Goal: Information Seeking & Learning: Learn about a topic

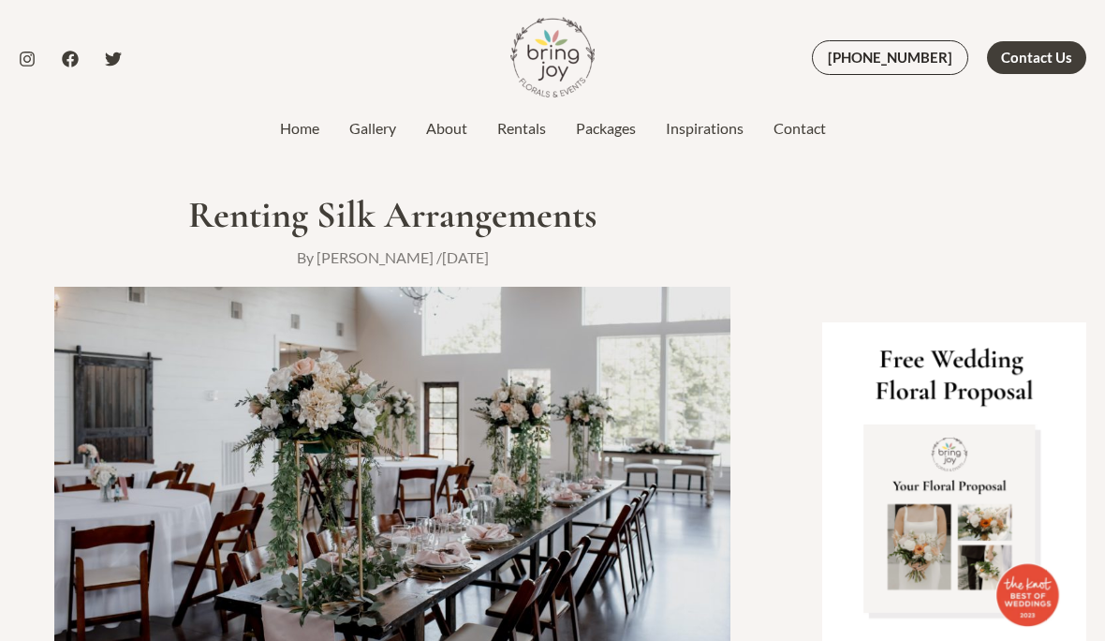
click at [520, 134] on link "Rentals" at bounding box center [521, 128] width 79 height 22
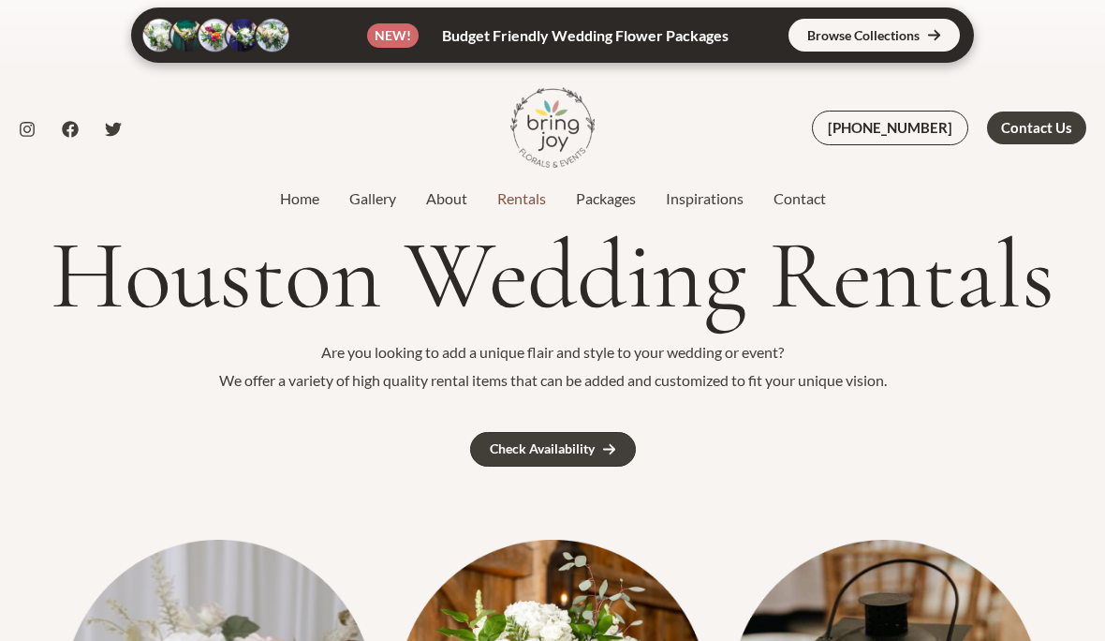
click at [612, 198] on link "Packages" at bounding box center [606, 198] width 90 height 22
click at [604, 207] on link "Packages" at bounding box center [606, 198] width 90 height 22
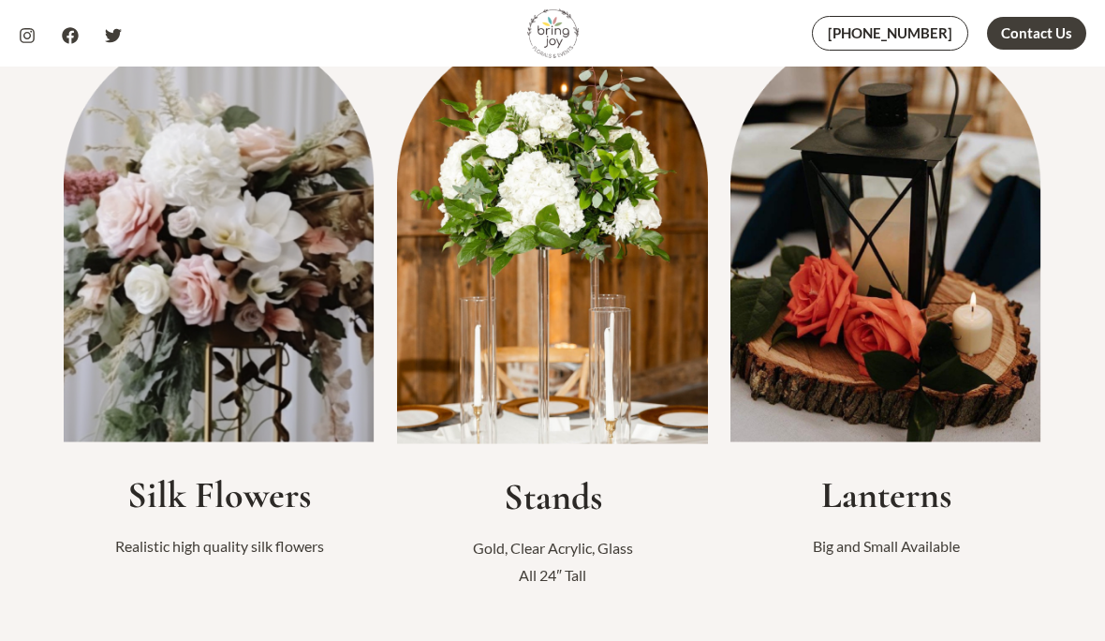
scroll to position [509, 0]
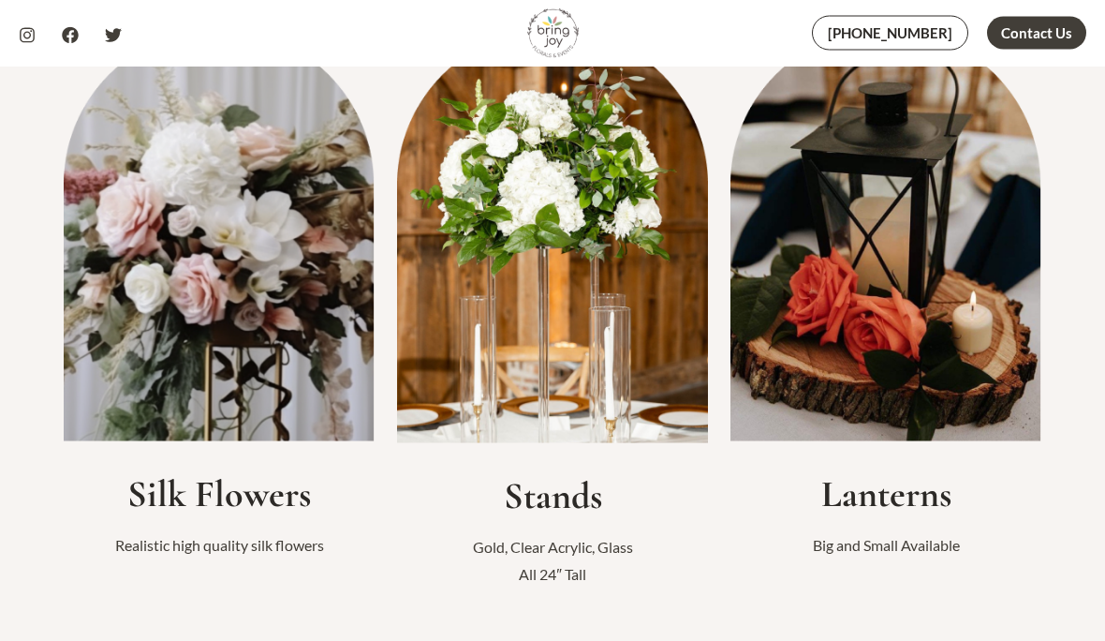
click at [596, 346] on img at bounding box center [552, 237] width 311 height 414
click at [583, 519] on h2 "Stands" at bounding box center [552, 496] width 311 height 45
click at [567, 268] on img at bounding box center [552, 237] width 311 height 414
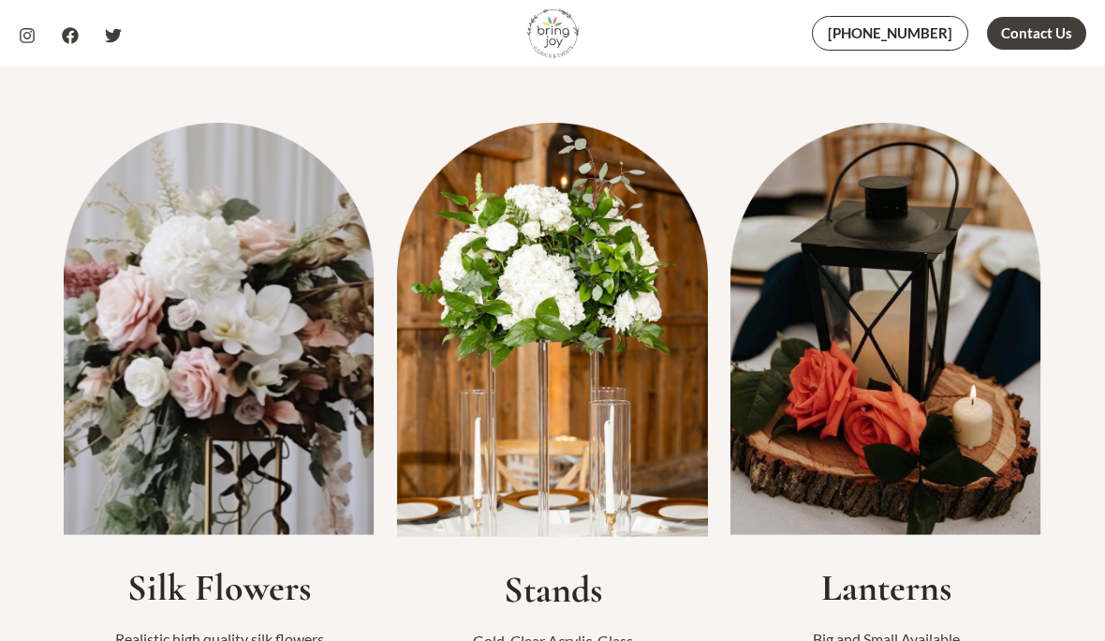
scroll to position [416, 0]
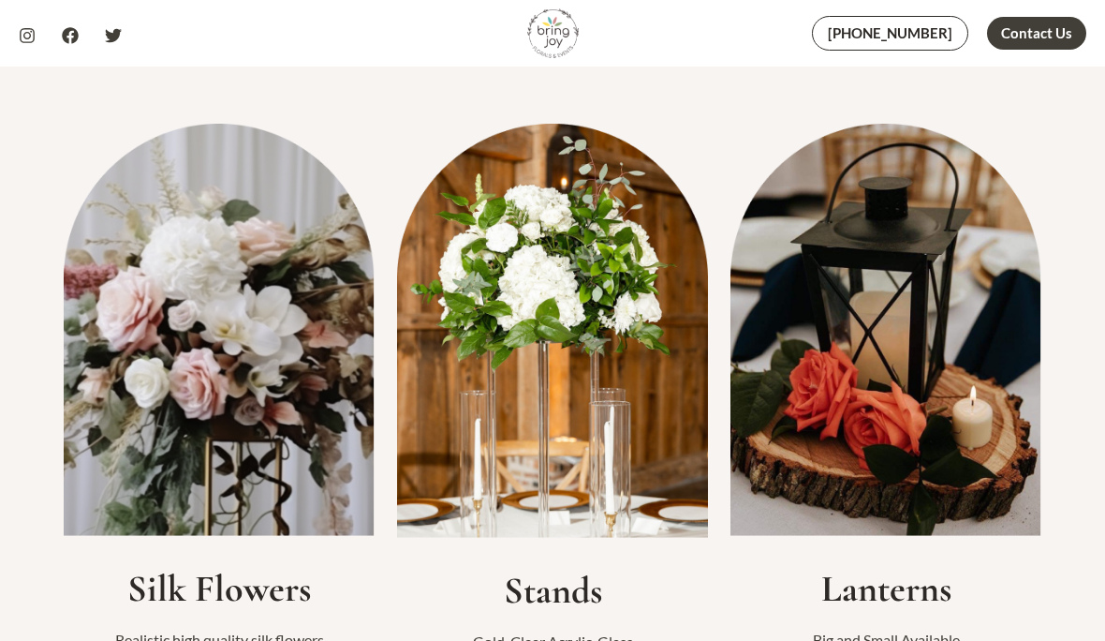
click at [538, 287] on img at bounding box center [552, 331] width 311 height 414
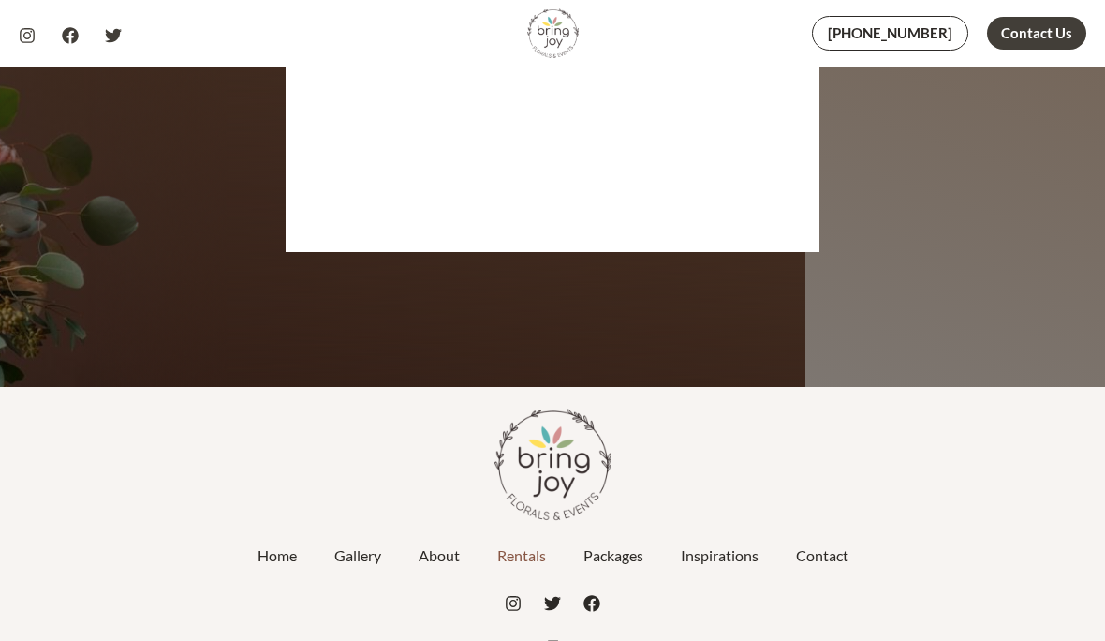
scroll to position [3673, 0]
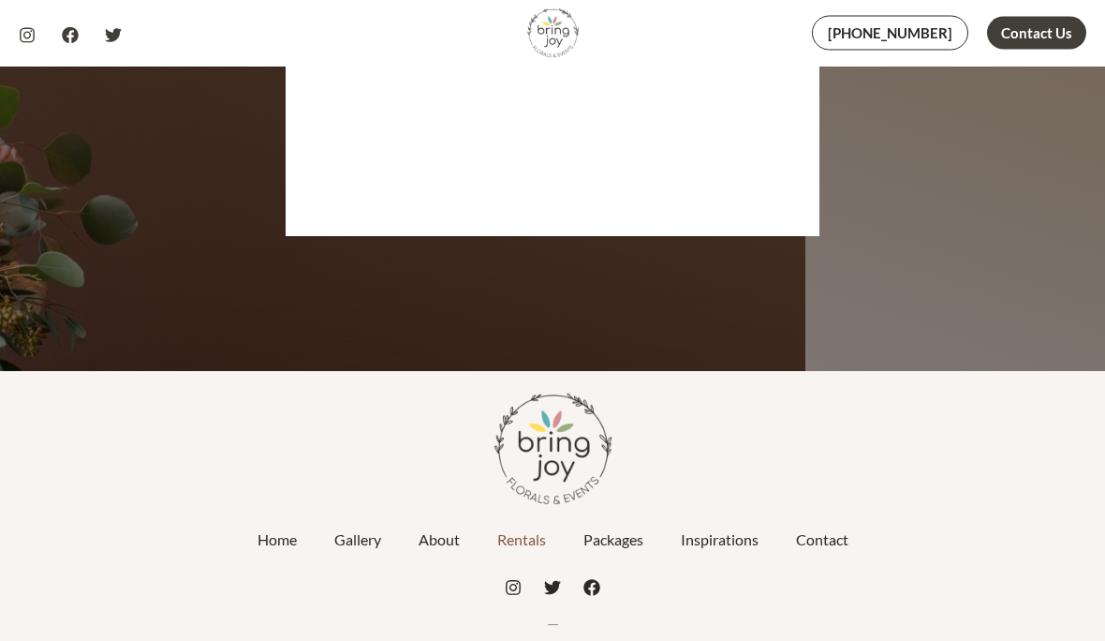
click at [610, 564] on link "Packages" at bounding box center [613, 540] width 97 height 47
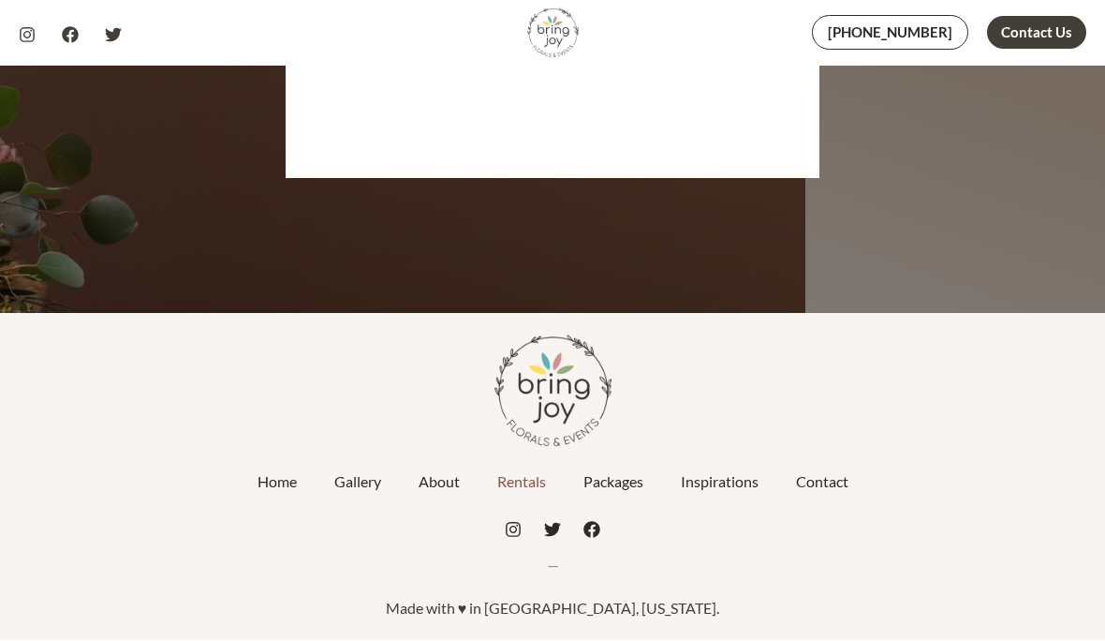
click at [348, 484] on link "Gallery" at bounding box center [358, 482] width 84 height 47
click at [223, 356] on link at bounding box center [552, 390] width 1105 height 117
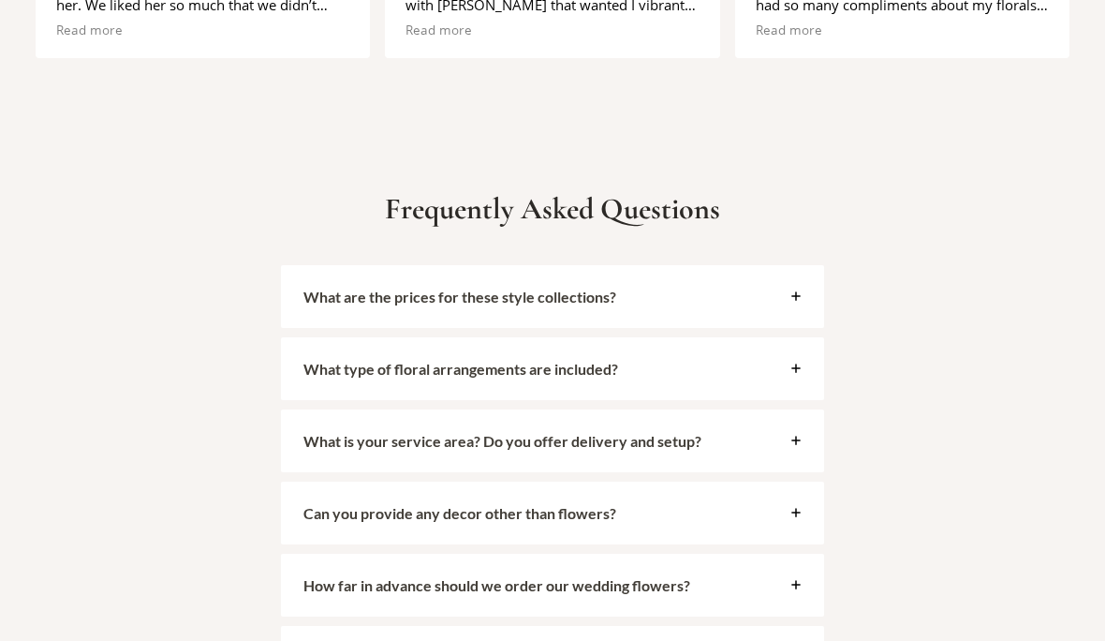
scroll to position [4108, 0]
click at [808, 297] on div "What are the prices for these style collections?" at bounding box center [552, 296] width 543 height 63
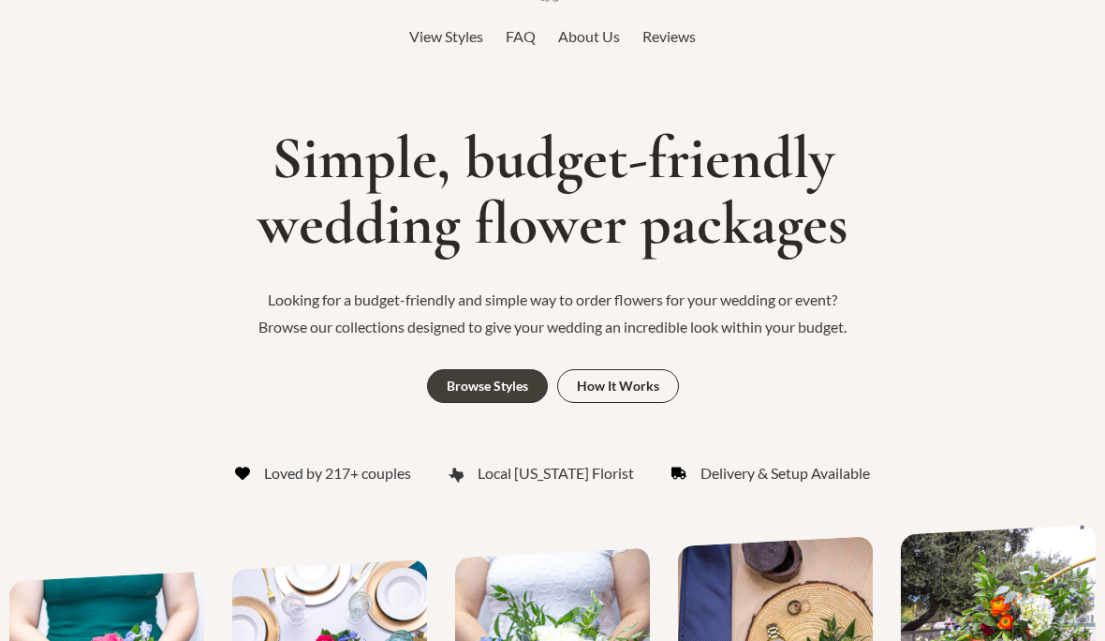
scroll to position [0, 0]
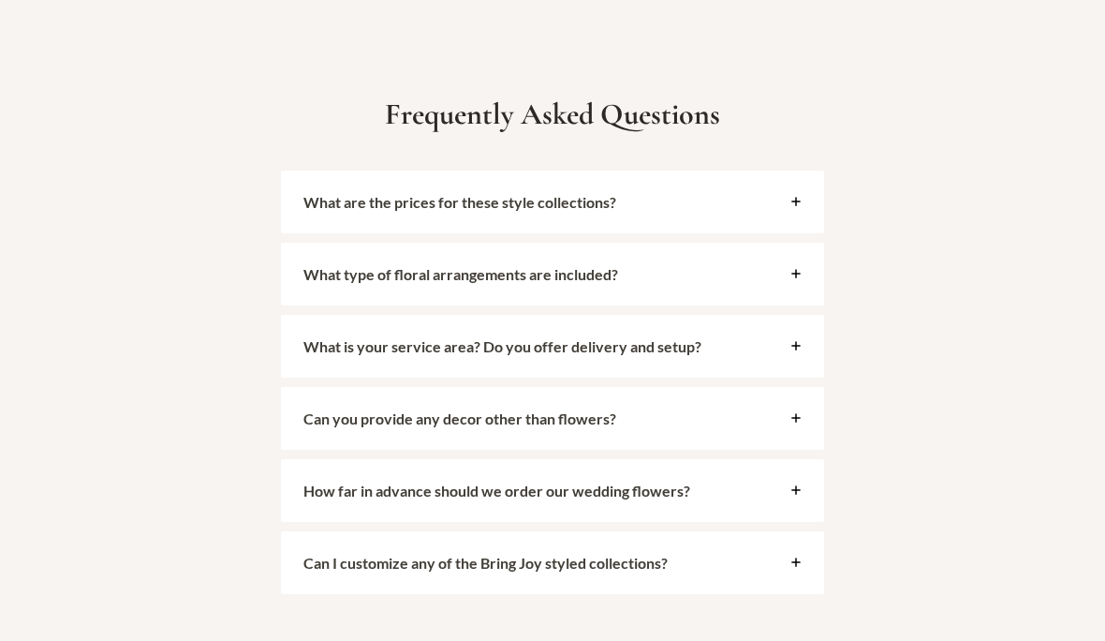
scroll to position [4185, 0]
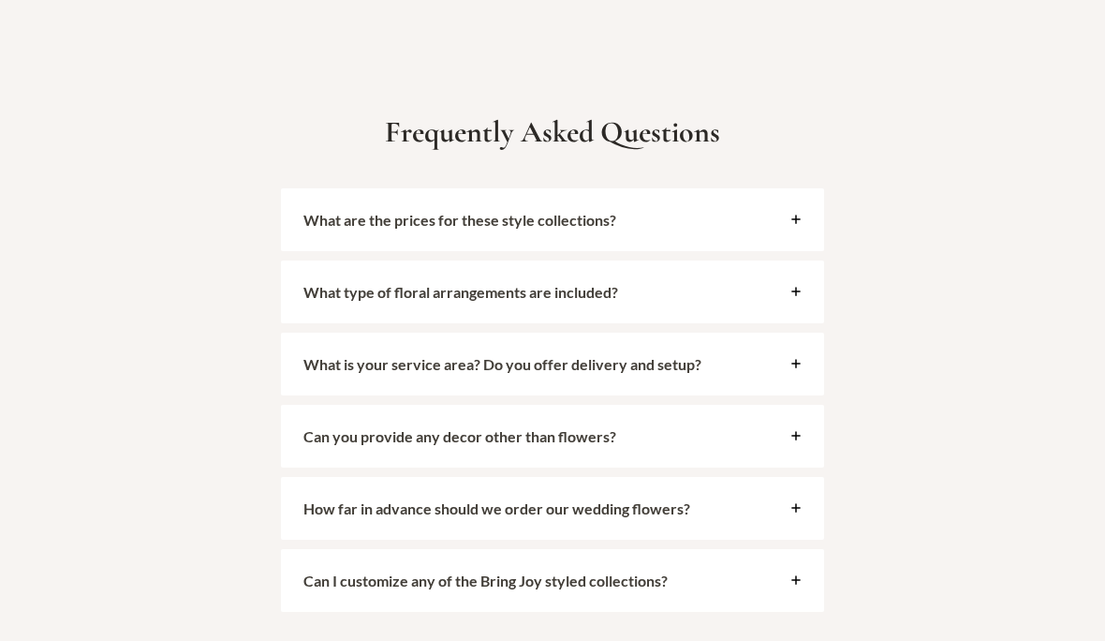
click at [798, 225] on icon at bounding box center [795, 219] width 11 height 11
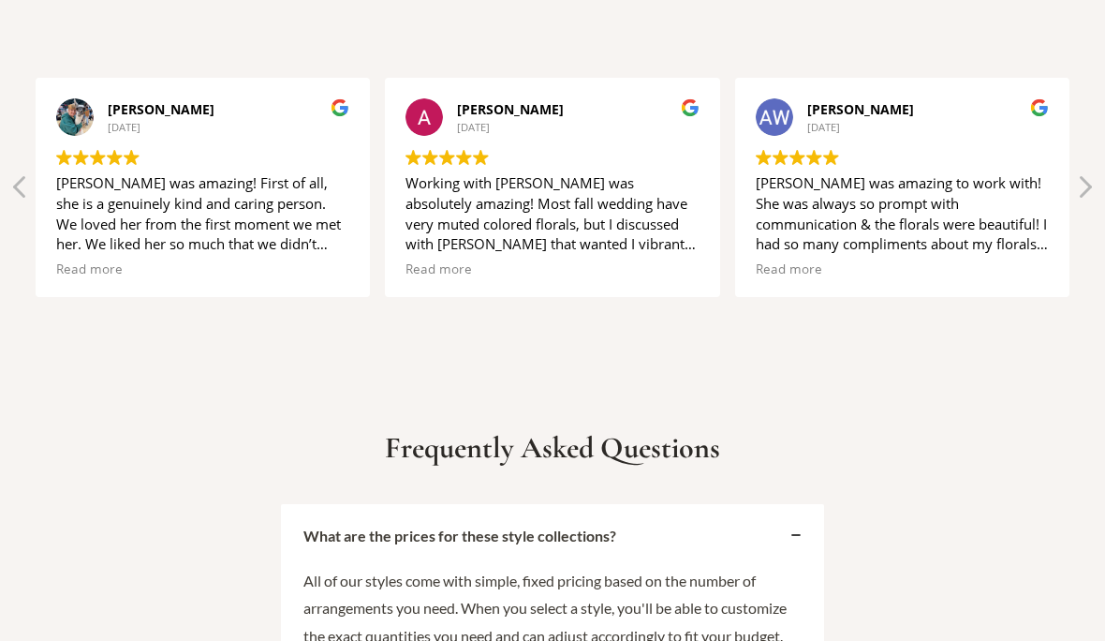
scroll to position [3833, 0]
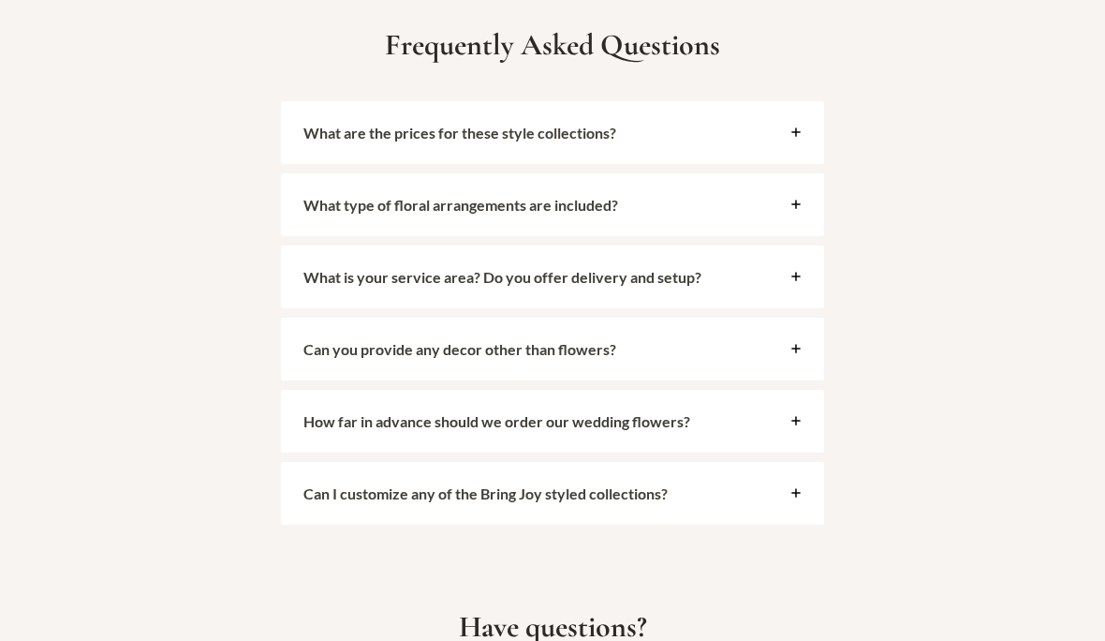
scroll to position [4301, 0]
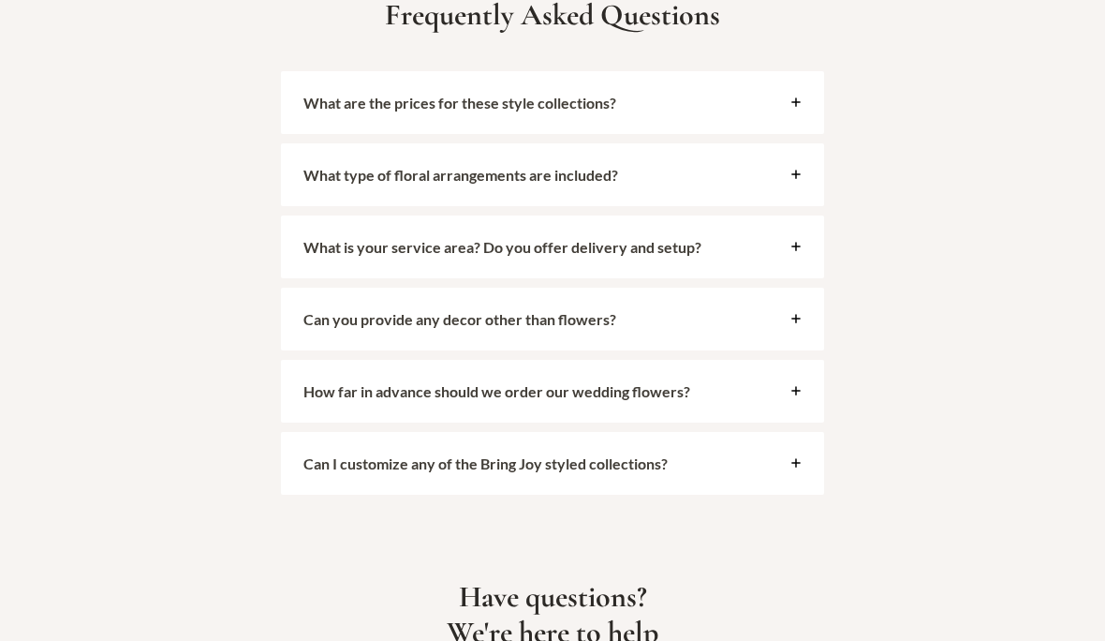
click at [805, 186] on div "What type of floral arrangements are included?" at bounding box center [552, 175] width 543 height 63
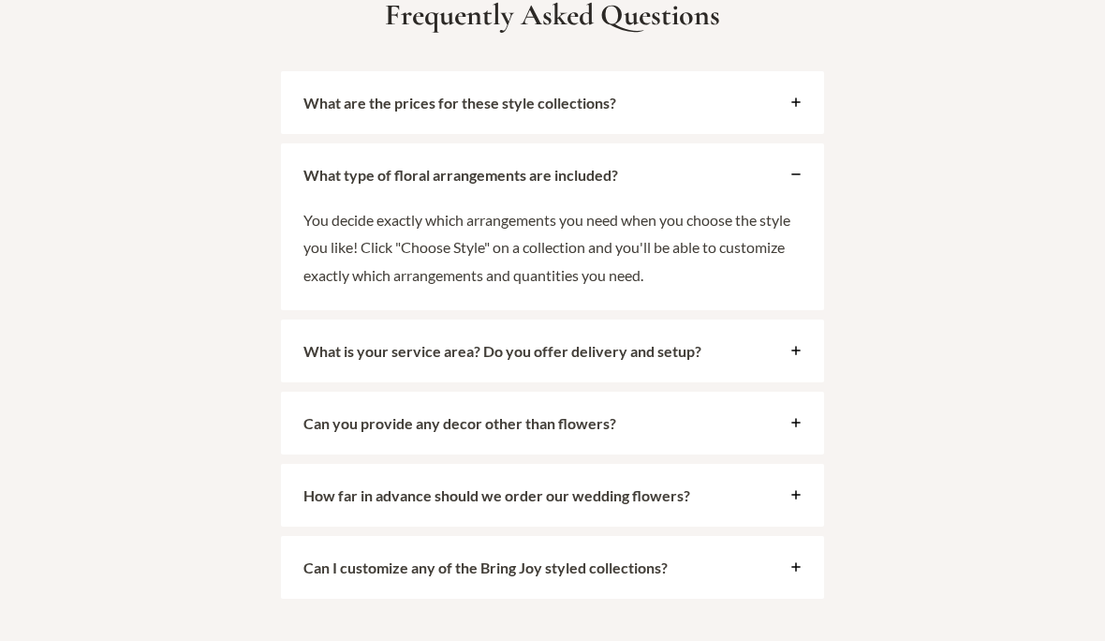
scroll to position [4302, 0]
click at [805, 350] on div "What is your service area? Do you offer delivery and setup?" at bounding box center [552, 352] width 543 height 63
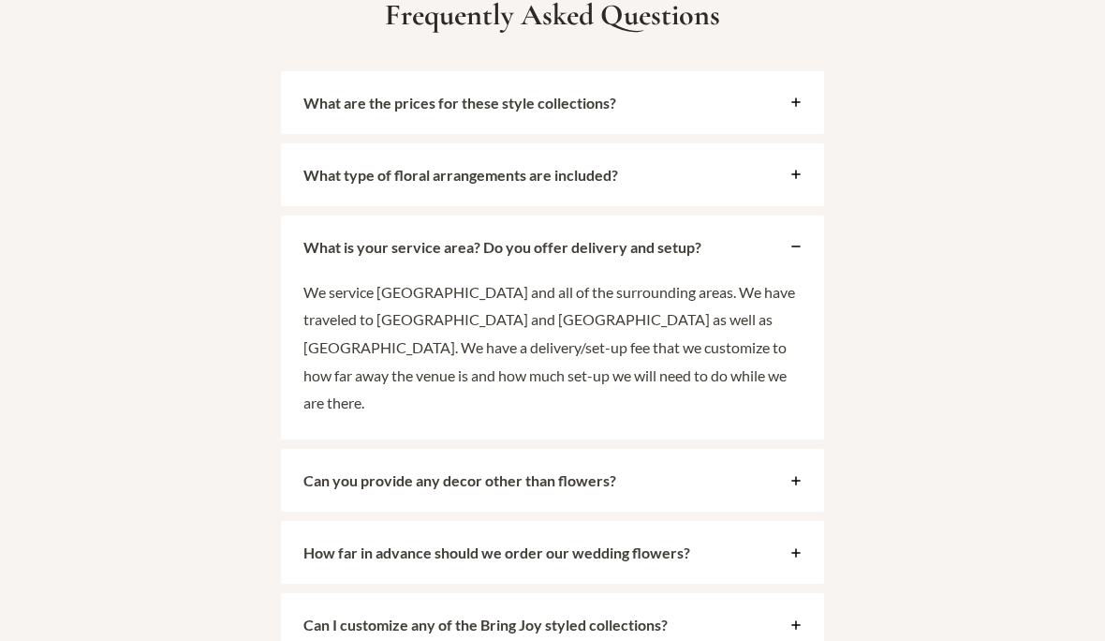
click at [796, 451] on div "Can you provide any decor other than flowers?" at bounding box center [552, 480] width 543 height 63
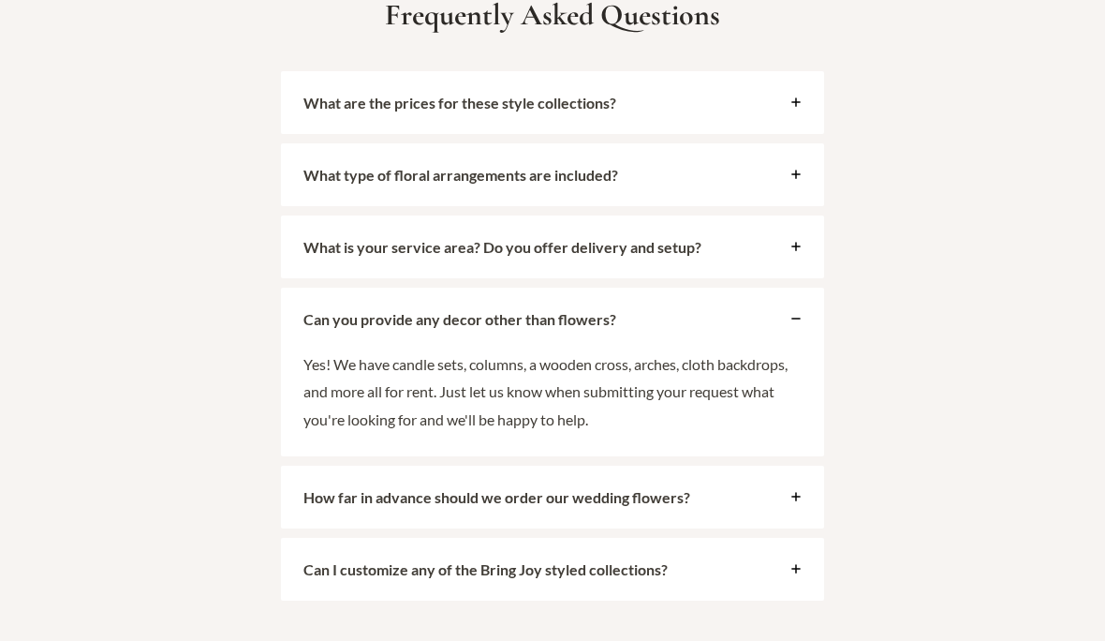
click at [817, 503] on div "How far in advance should we order our wedding flowers?" at bounding box center [552, 496] width 543 height 63
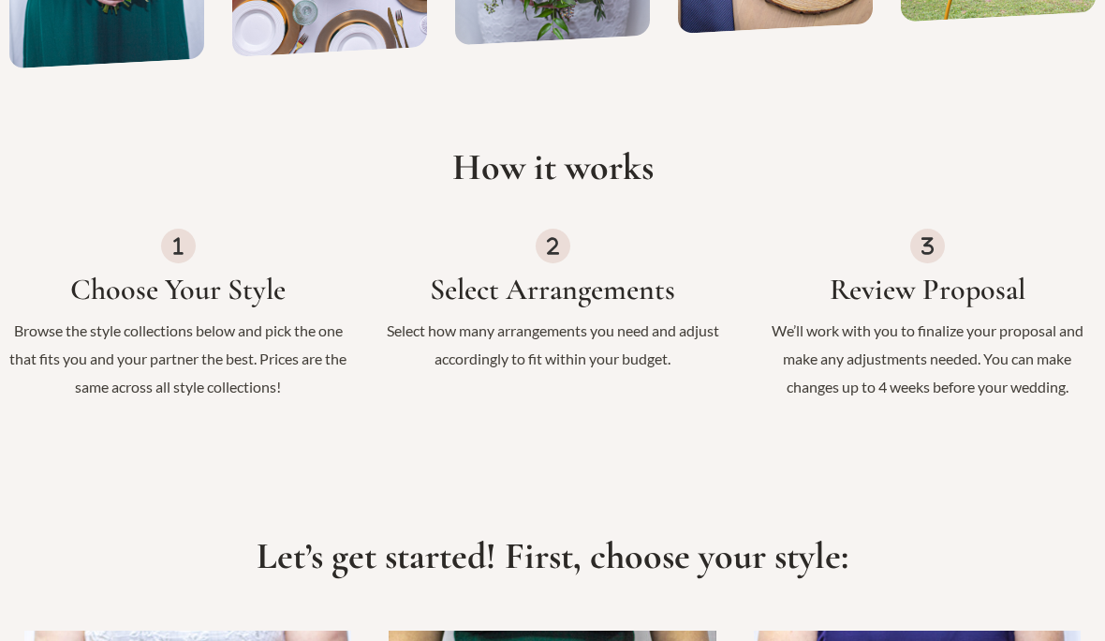
scroll to position [805, 0]
click at [550, 257] on icon at bounding box center [553, 247] width 20 height 20
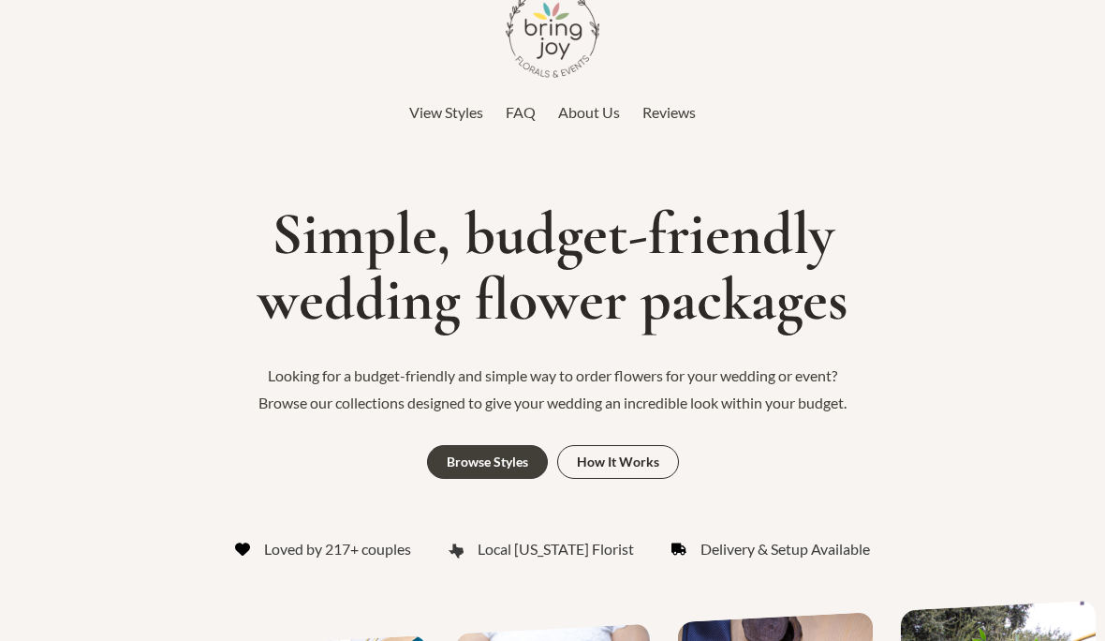
scroll to position [0, 0]
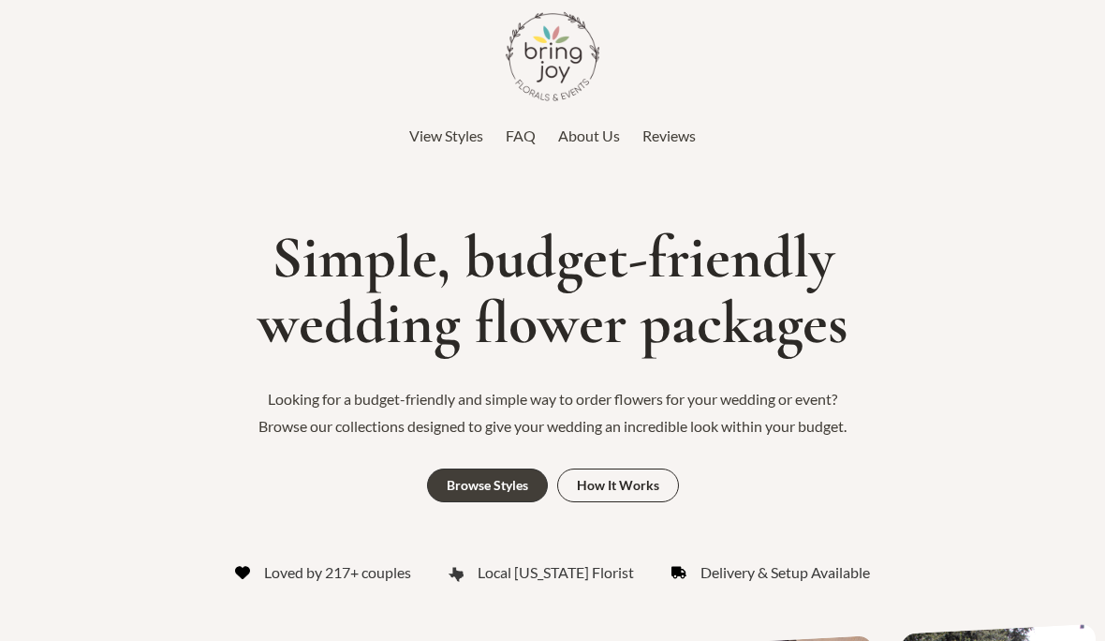
click at [457, 136] on span "View Styles" at bounding box center [446, 135] width 74 height 18
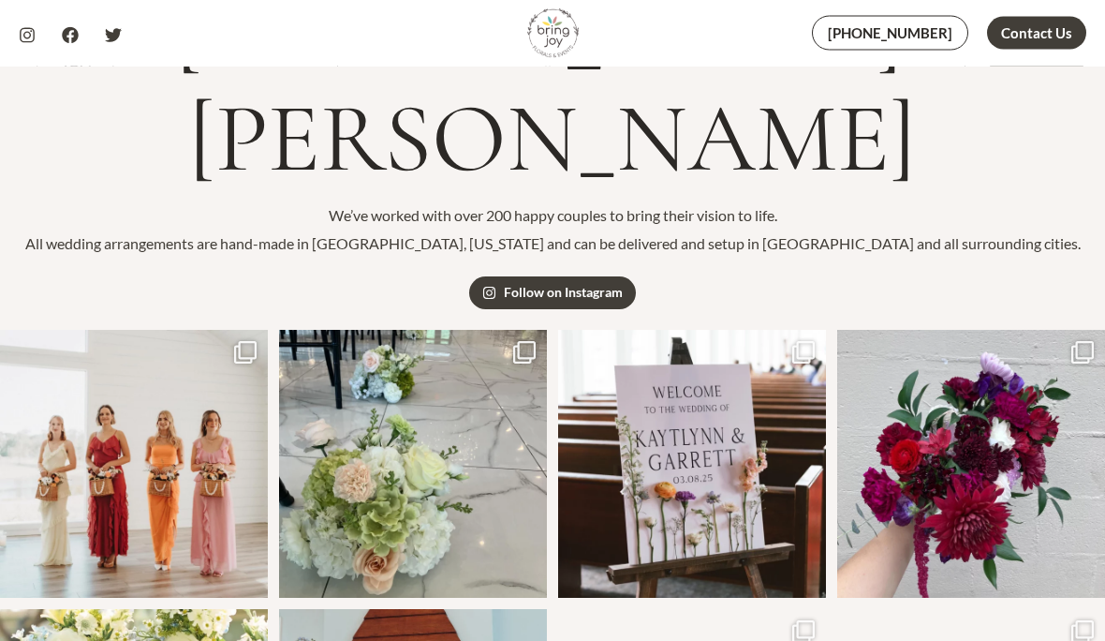
scroll to position [335, 0]
